Goal: Task Accomplishment & Management: Manage account settings

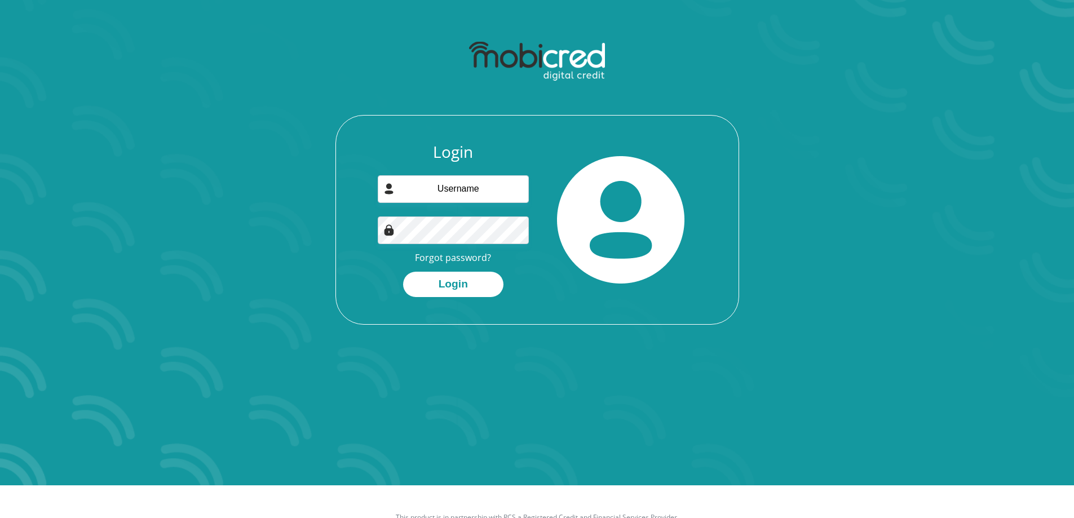
scroll to position [64, 0]
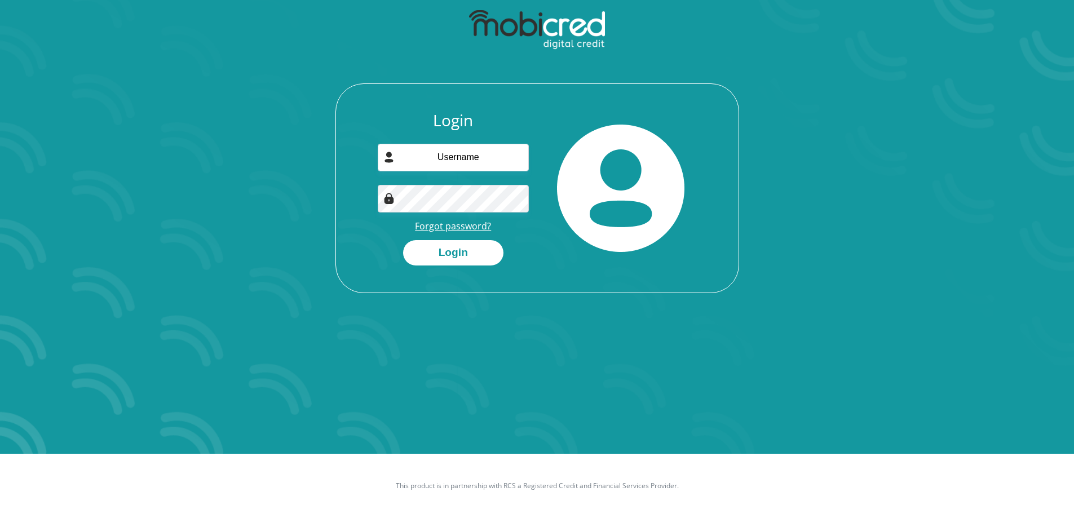
click at [463, 226] on link "Forgot password?" at bounding box center [453, 226] width 76 height 12
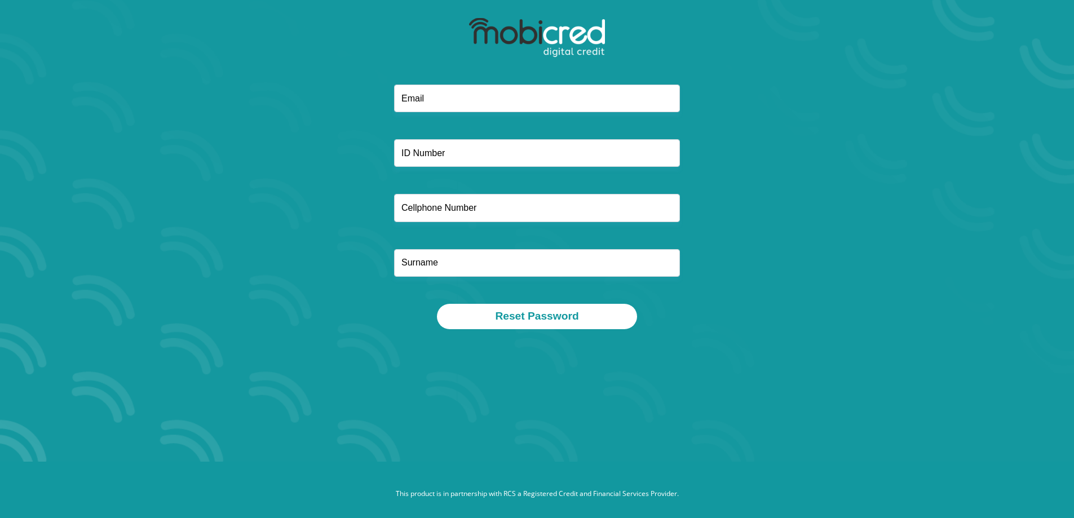
scroll to position [64, 0]
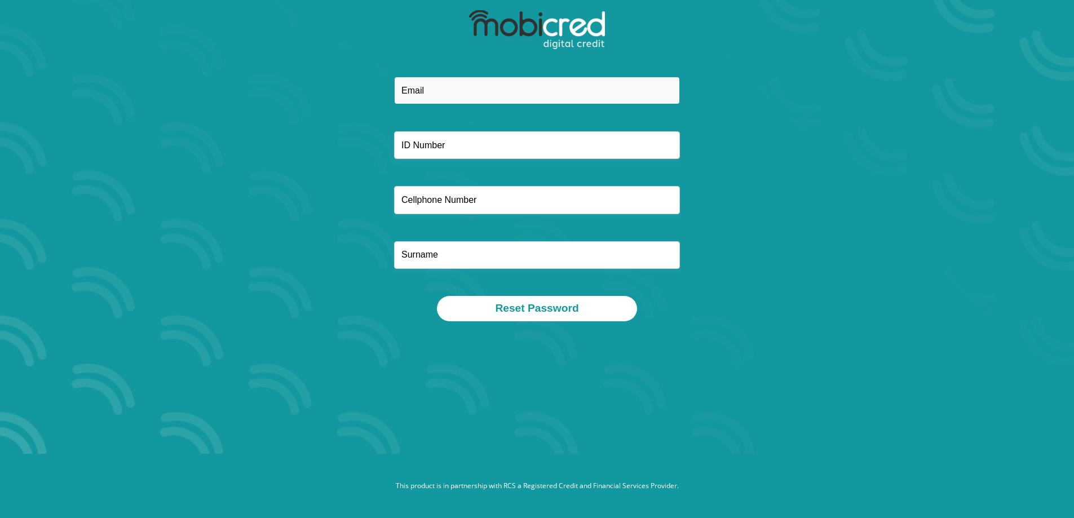
click at [543, 87] on input "email" at bounding box center [537, 91] width 286 height 28
type input "leishemjoyce97@gmail.com"
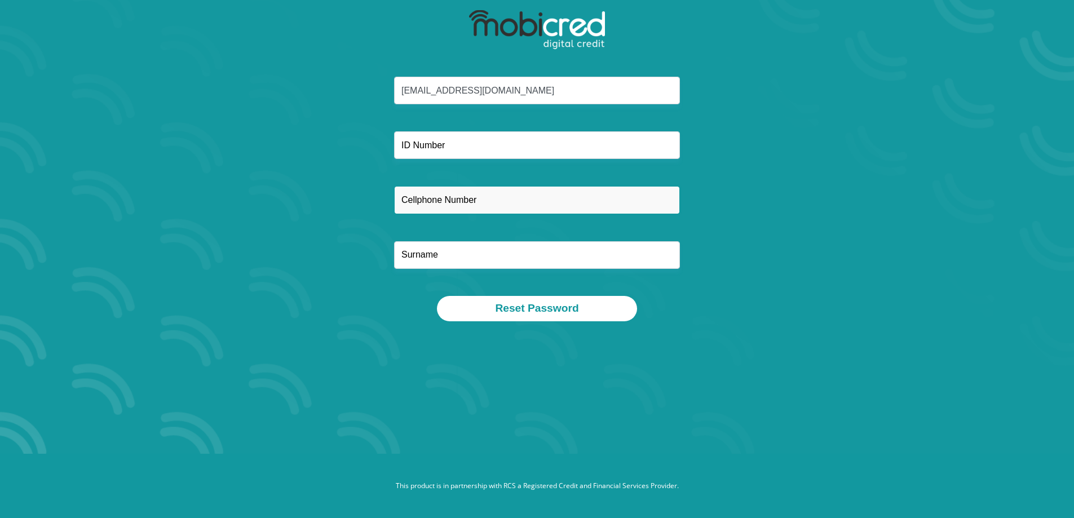
type input "0609956963"
type input "Joyce"
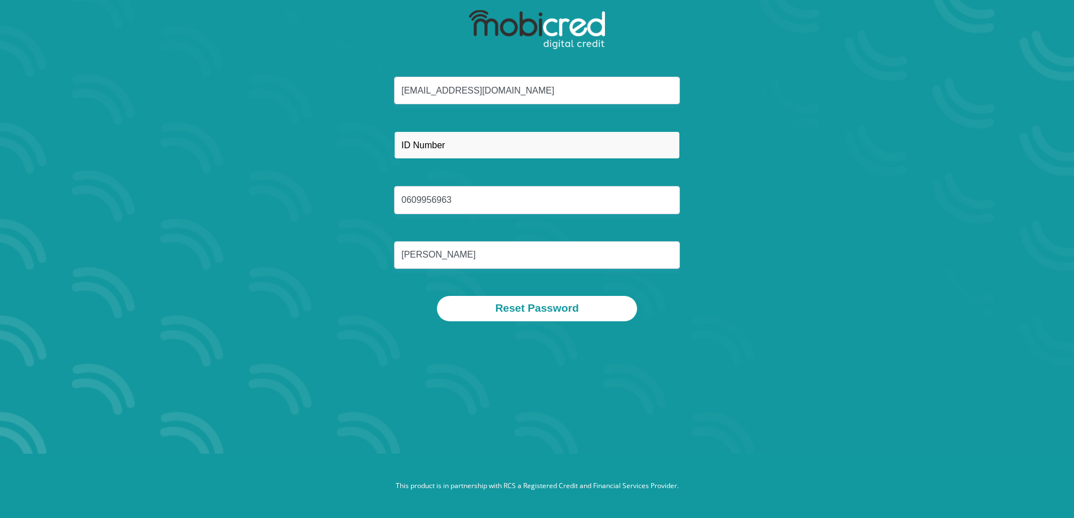
click at [511, 143] on input "text" at bounding box center [537, 145] width 286 height 28
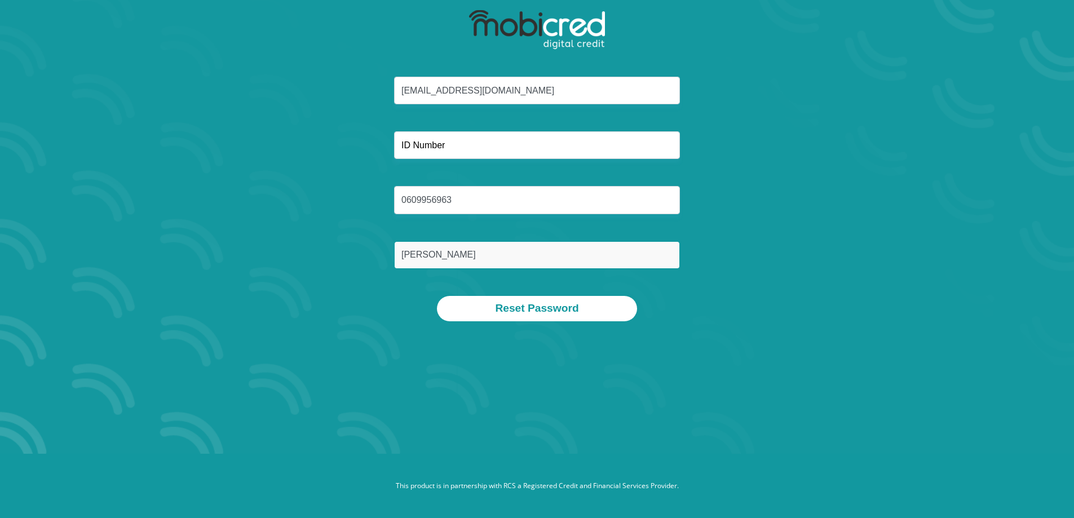
drag, startPoint x: 457, startPoint y: 263, endPoint x: 376, endPoint y: 258, distance: 81.4
click at [375, 258] on div "leishemjoyce97@gmail.com 0609956963 Joyce" at bounding box center [538, 186] width 606 height 219
type input "j"
type input "Joyce"
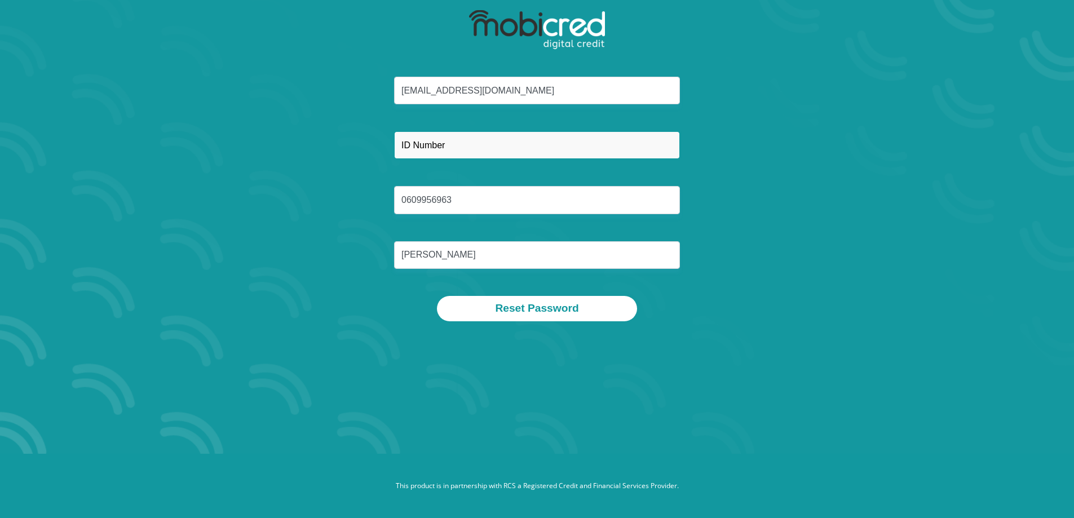
click at [448, 138] on input "text" at bounding box center [537, 145] width 286 height 28
type input "9710030125087"
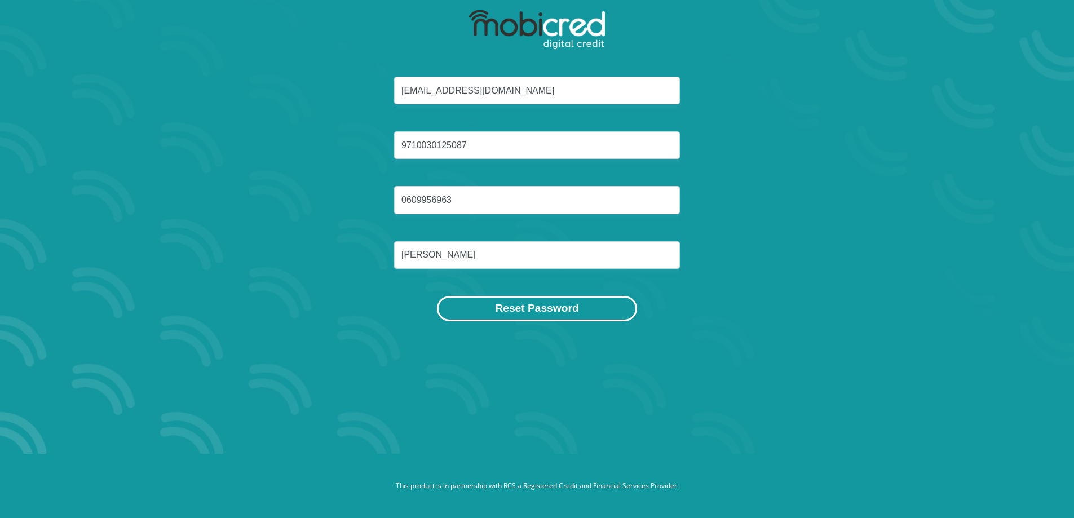
click at [549, 311] on button "Reset Password" at bounding box center [537, 308] width 200 height 25
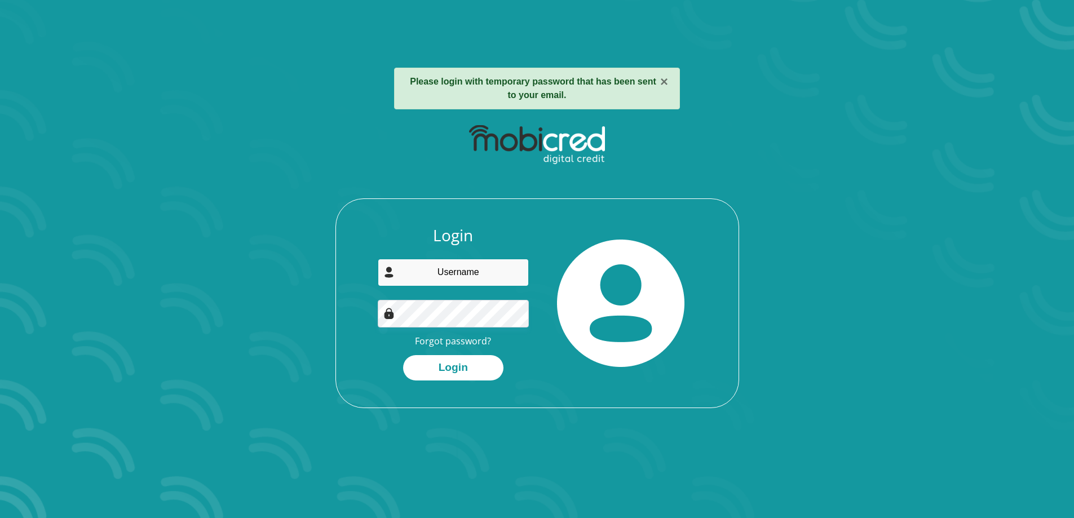
click at [451, 272] on input "email" at bounding box center [453, 273] width 151 height 28
type input "leishemjoyce97@gmail.com"
click at [473, 371] on button "Login" at bounding box center [453, 367] width 100 height 25
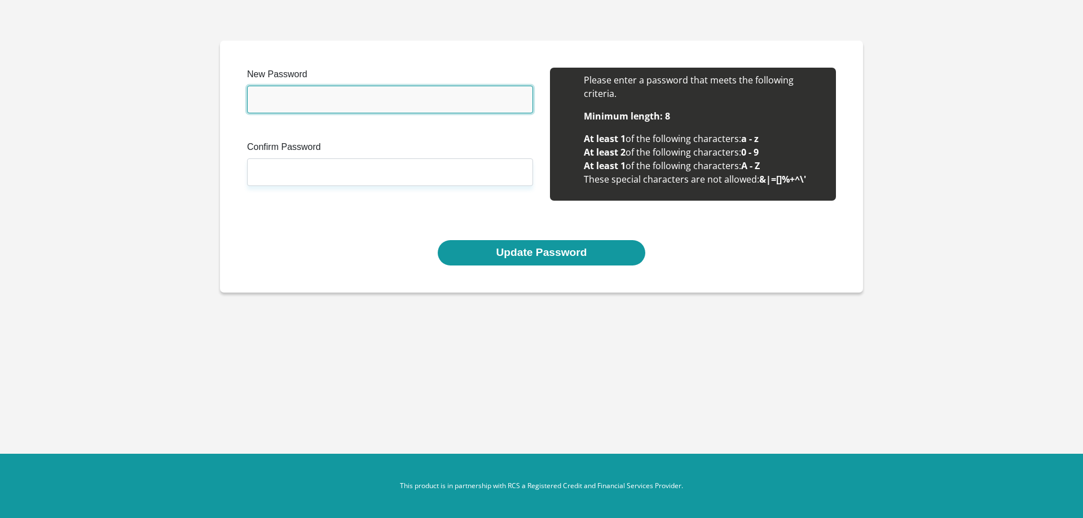
click at [306, 100] on input "New Password" at bounding box center [390, 100] width 286 height 28
type input "Leishem25"
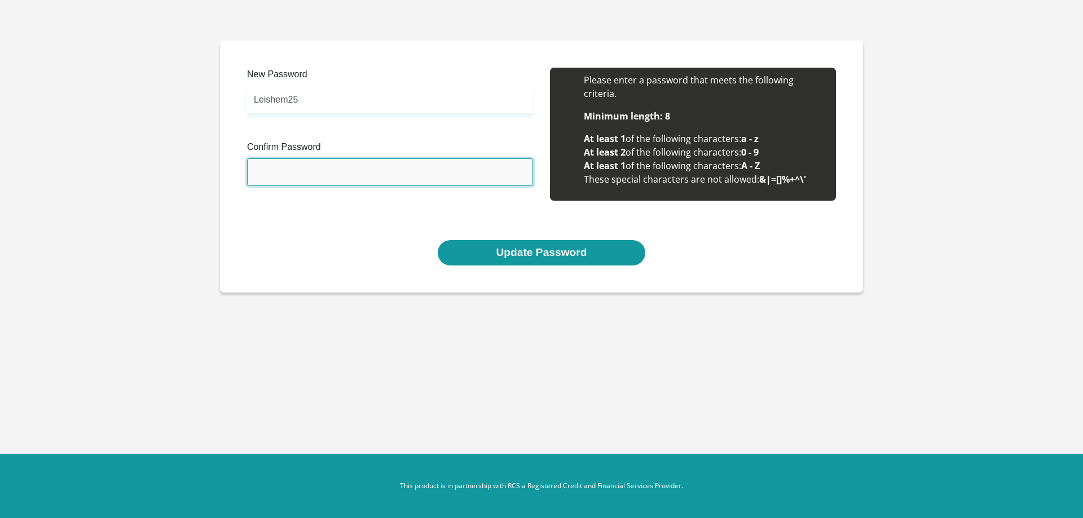
click at [311, 163] on input "Confirm Password" at bounding box center [390, 172] width 286 height 28
type input "Leishem25"
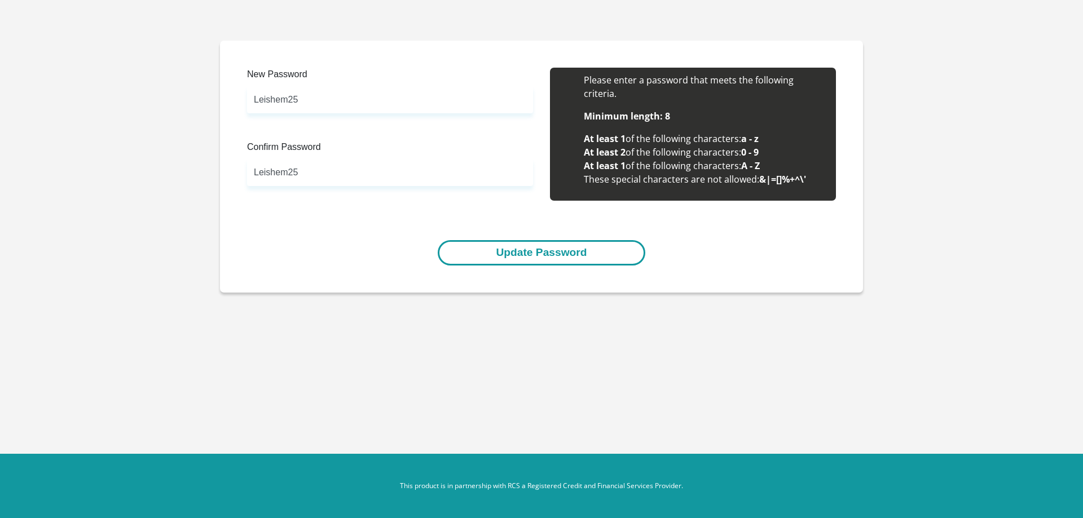
click at [506, 254] on button "Update Password" at bounding box center [541, 252] width 207 height 25
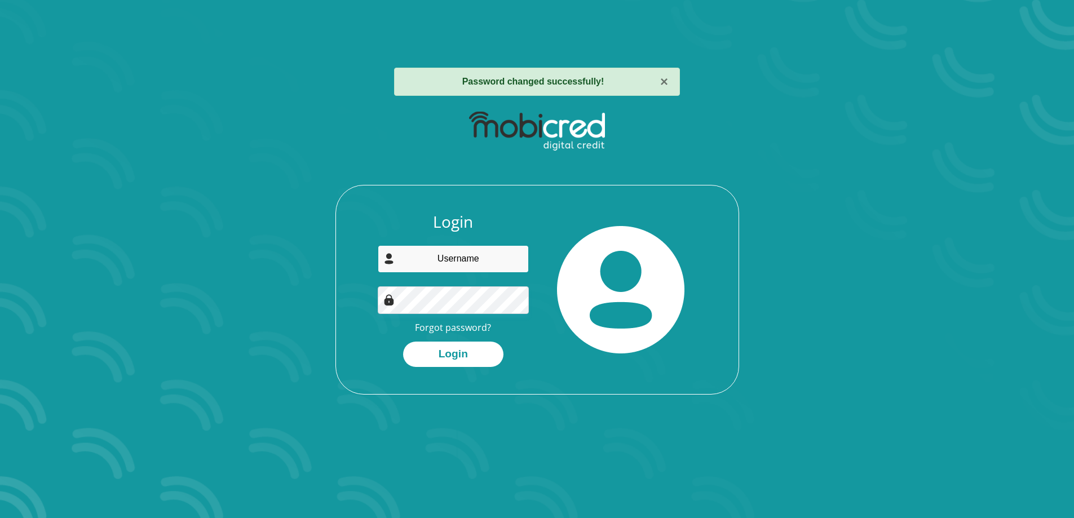
click at [472, 259] on input "email" at bounding box center [453, 259] width 151 height 28
type input "leishemjoyce97@gmail.com"
click at [472, 354] on button "Login" at bounding box center [453, 354] width 100 height 25
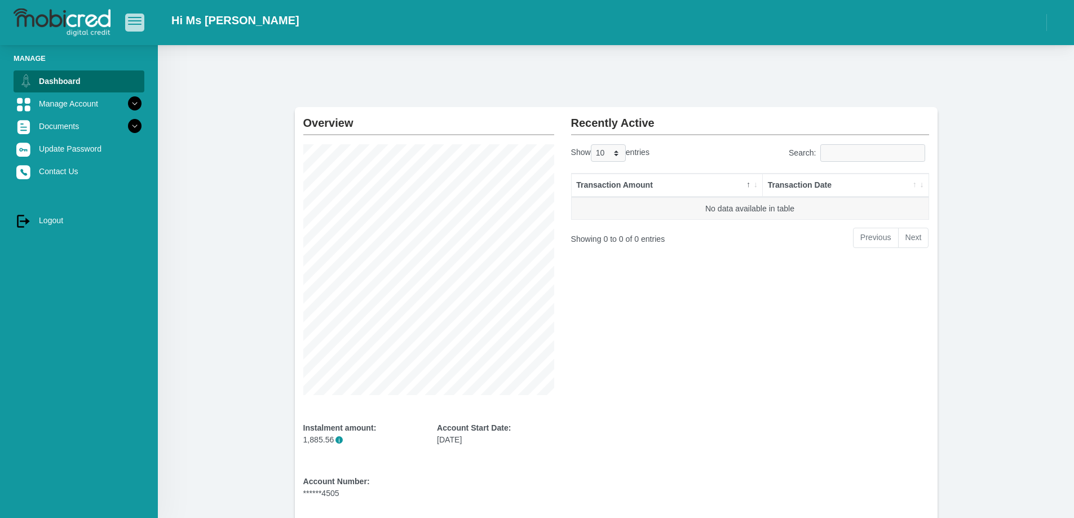
click at [131, 18] on span "button" at bounding box center [135, 17] width 14 height 1
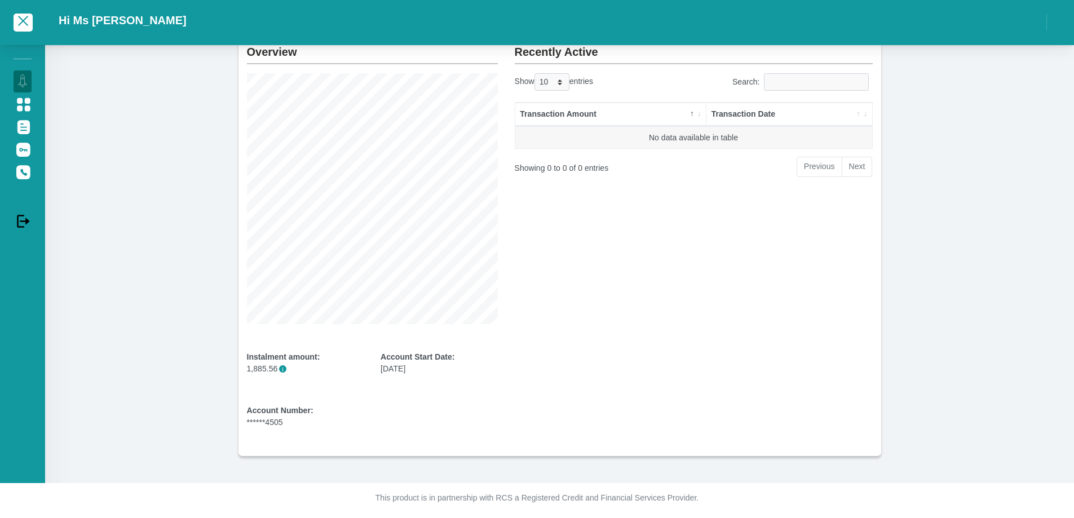
scroll to position [75, 0]
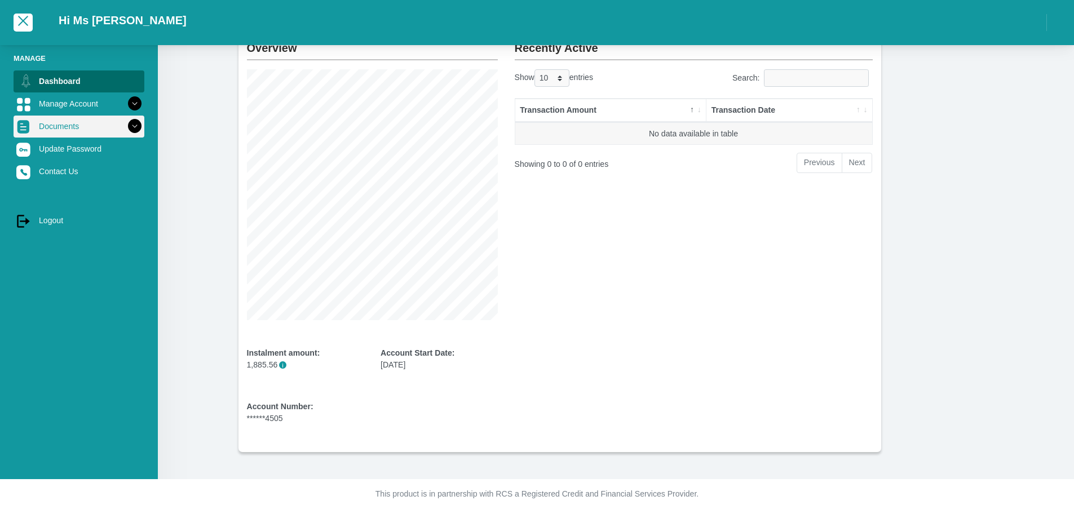
click at [136, 127] on icon at bounding box center [134, 126] width 19 height 19
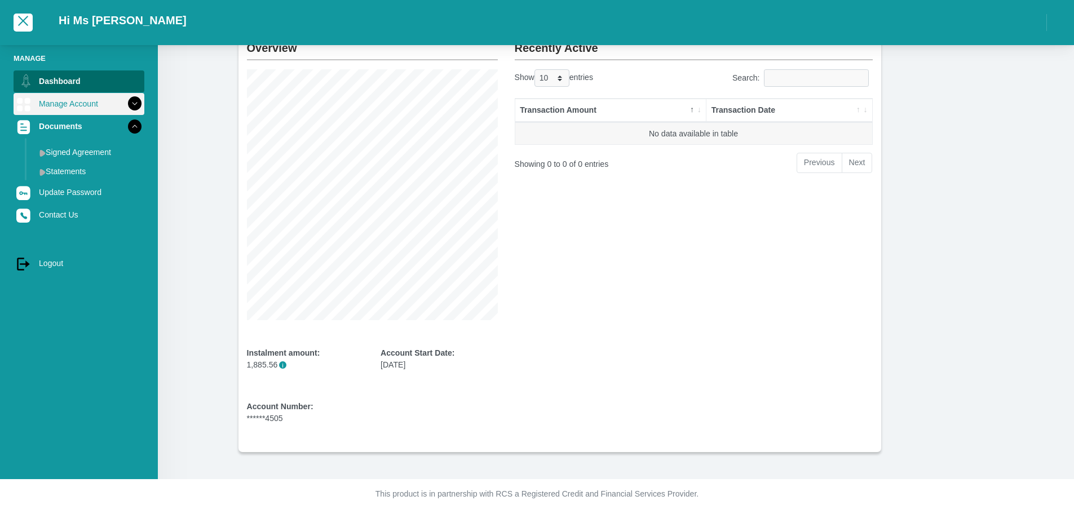
click at [136, 102] on icon at bounding box center [134, 103] width 19 height 19
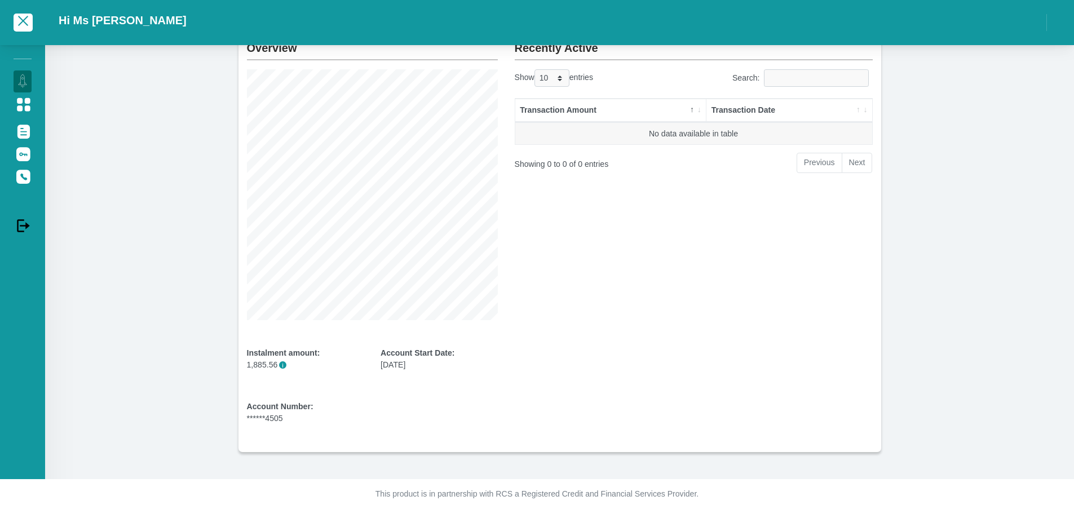
scroll to position [0, 0]
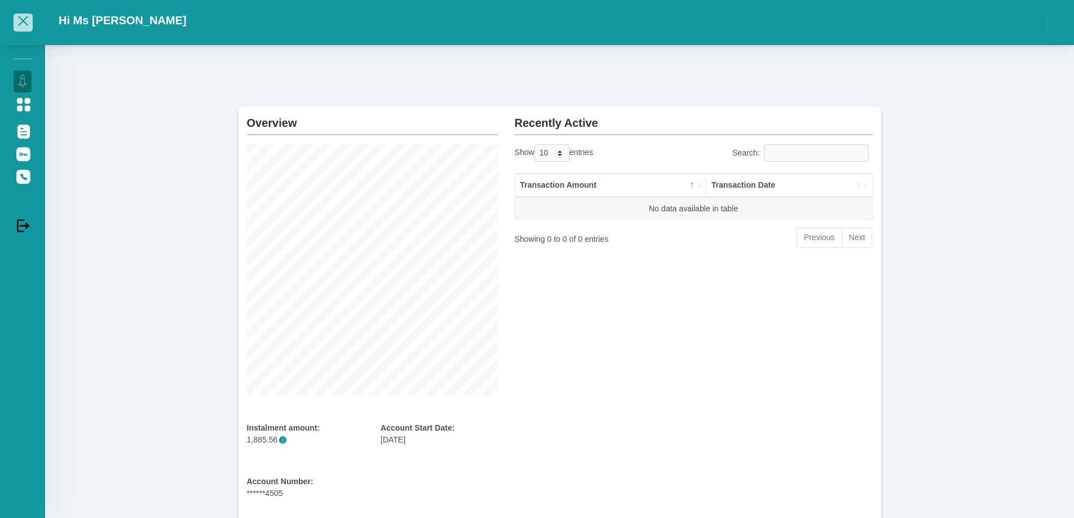
click at [24, 25] on span "button" at bounding box center [23, 21] width 14 height 8
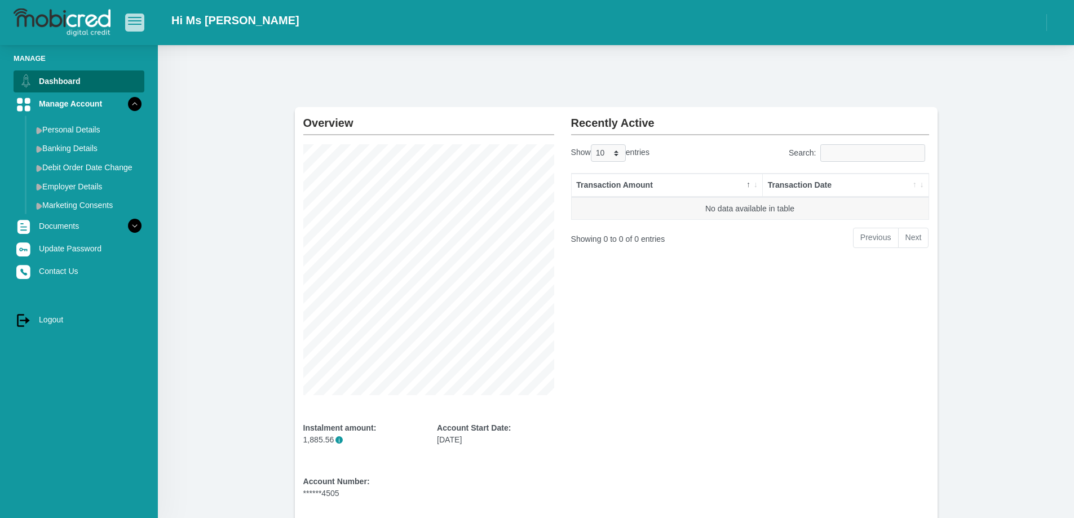
click at [139, 17] on span "button" at bounding box center [135, 17] width 14 height 1
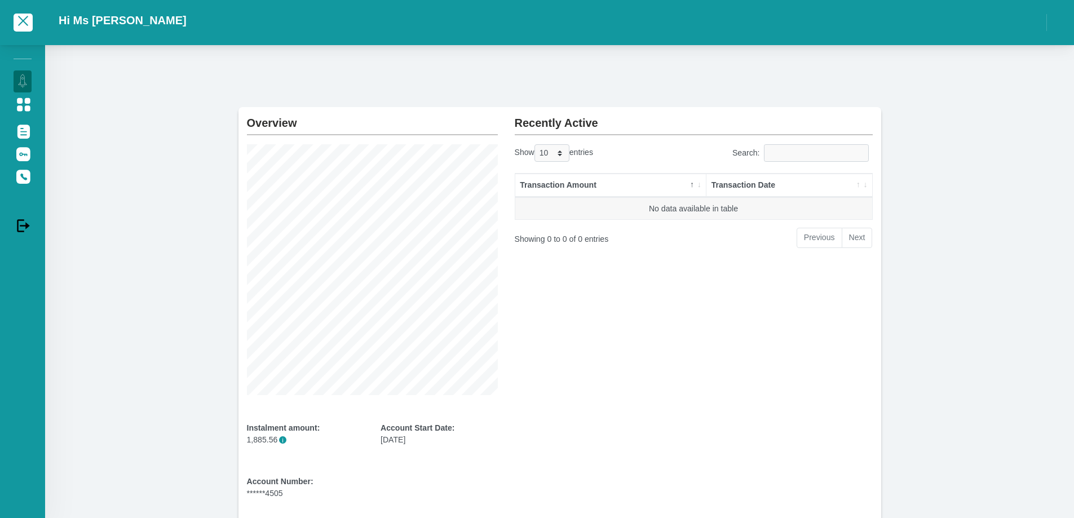
click at [899, 9] on div "Hi Ms [PERSON_NAME]" at bounding box center [559, 23] width 1029 height 34
